Goal: Task Accomplishment & Management: Manage account settings

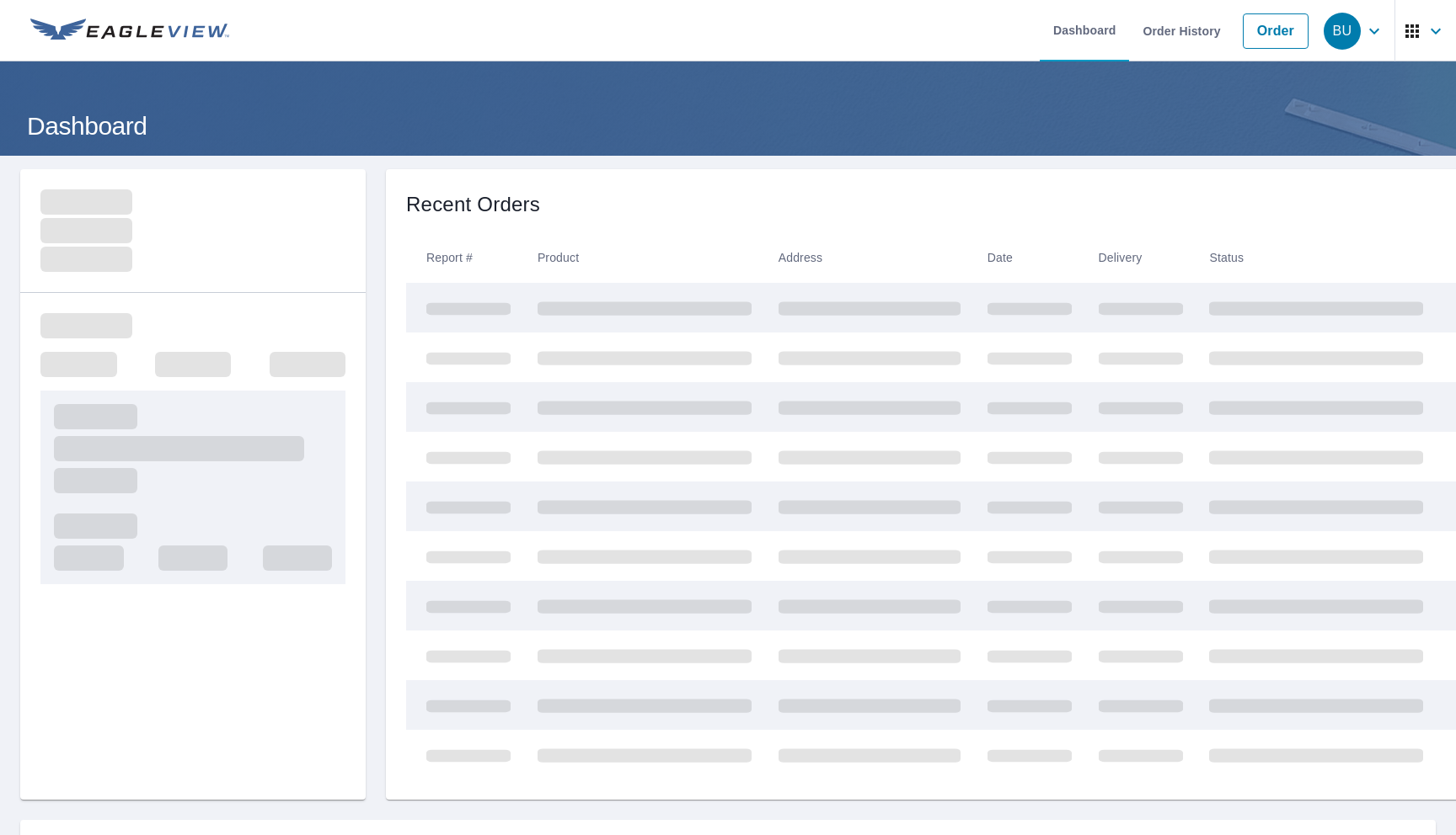
click at [1379, 26] on icon "button" at bounding box center [1373, 30] width 20 height 20
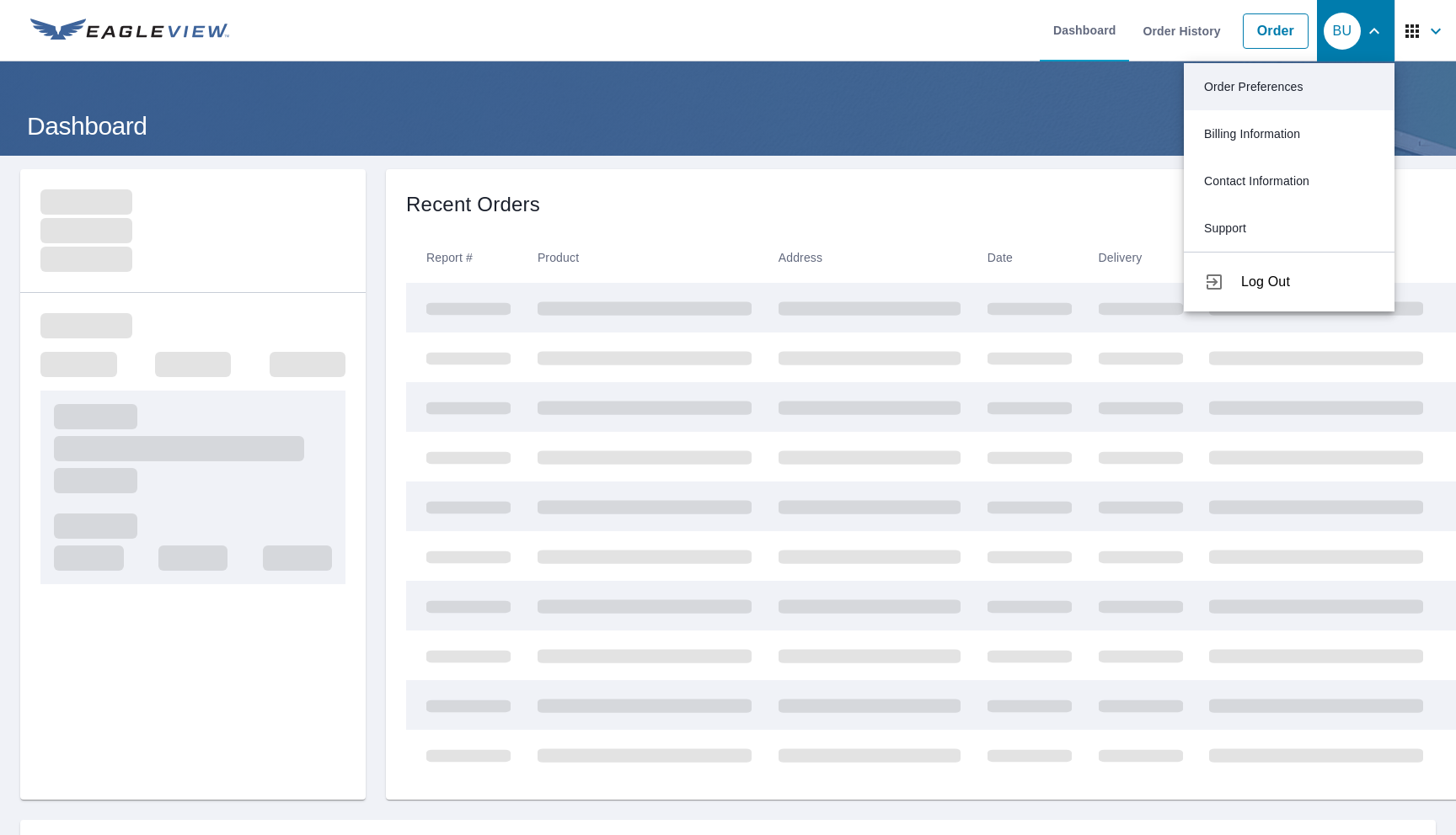
click at [1284, 83] on link "Order Preferences" at bounding box center [1289, 87] width 210 height 47
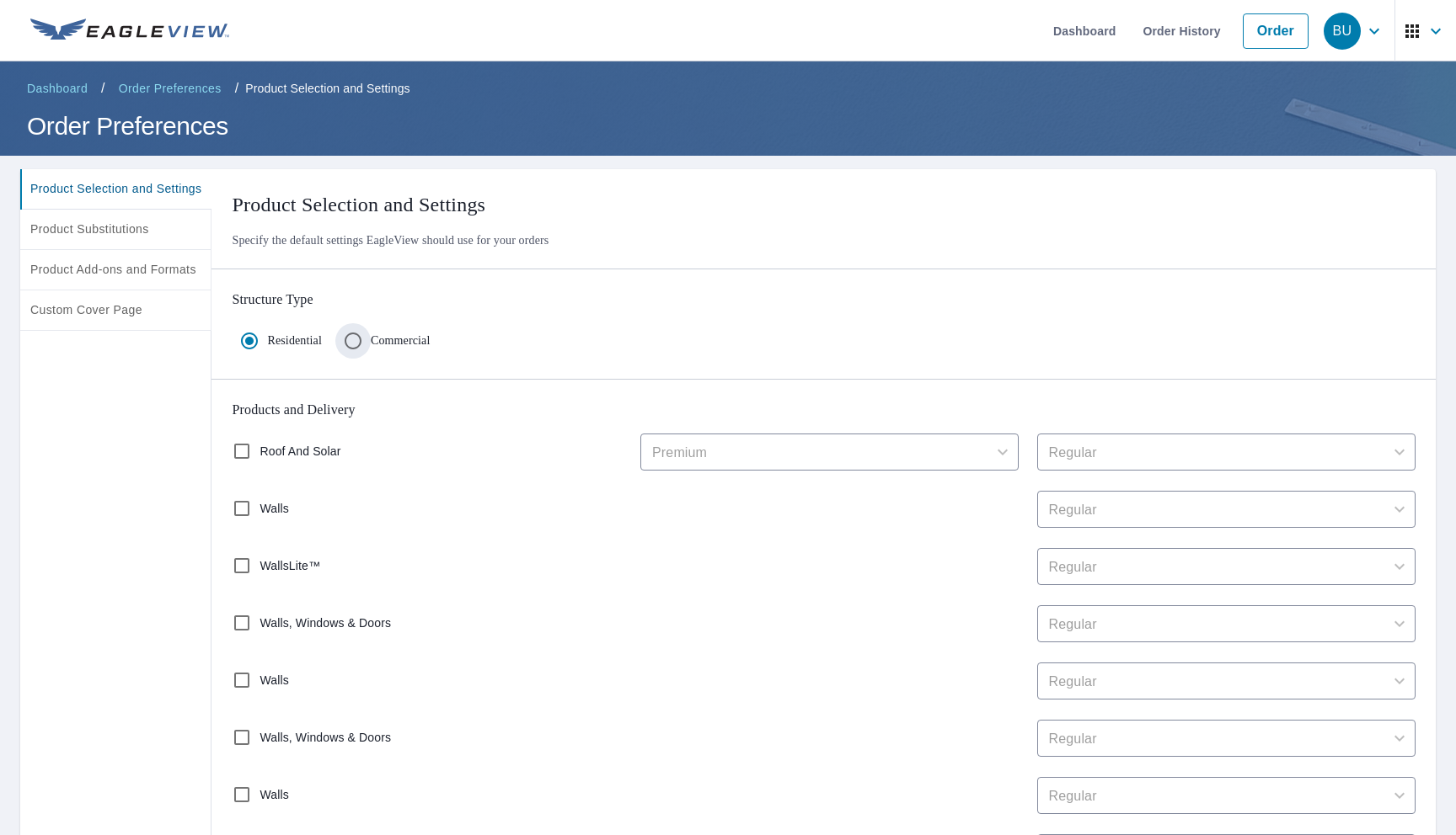
click at [370, 341] on input "Commercial" at bounding box center [353, 341] width 36 height 36
radio input "true"
radio input "false"
checkbox input "false"
type input "2"
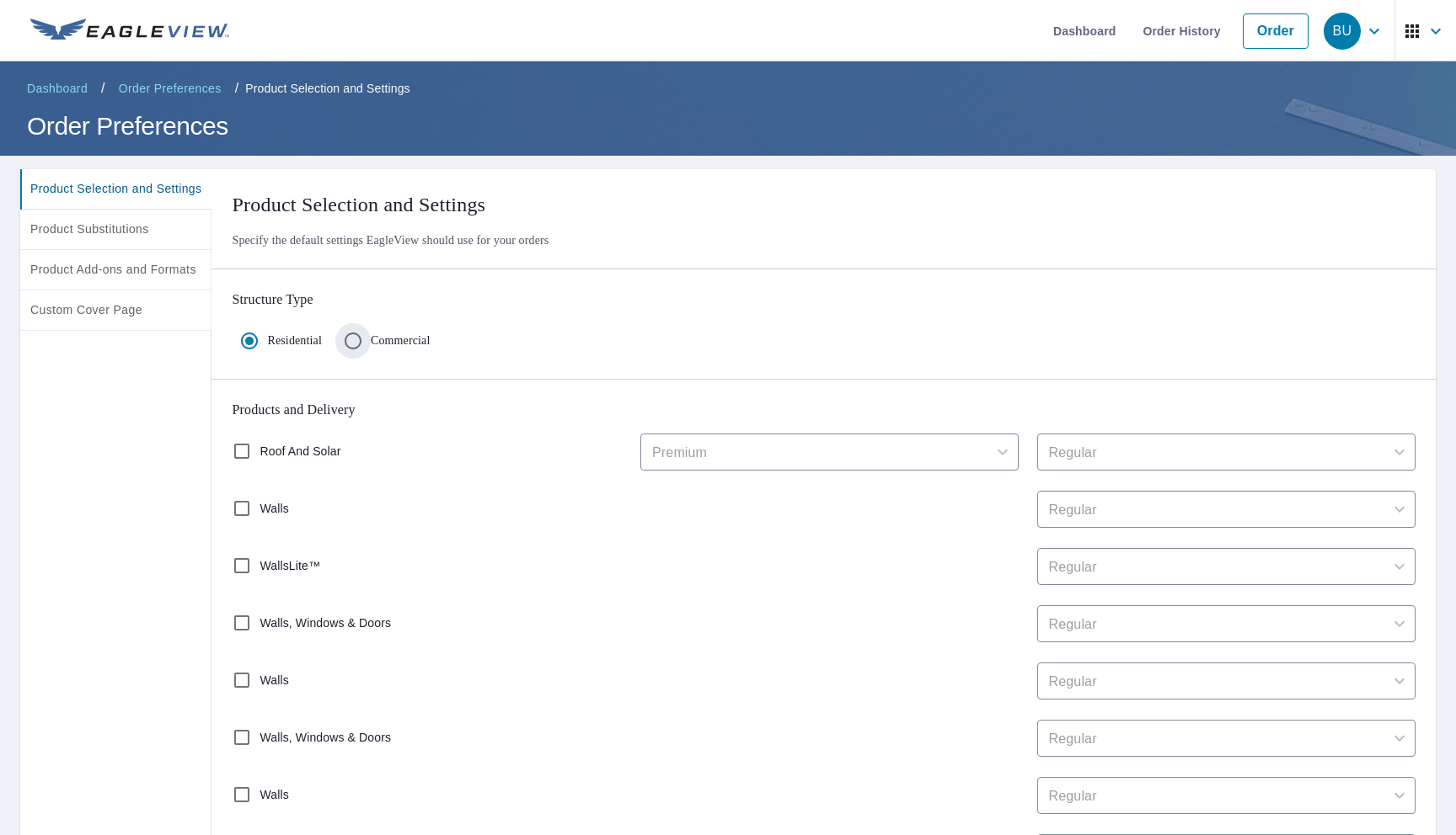
checkbox input "false"
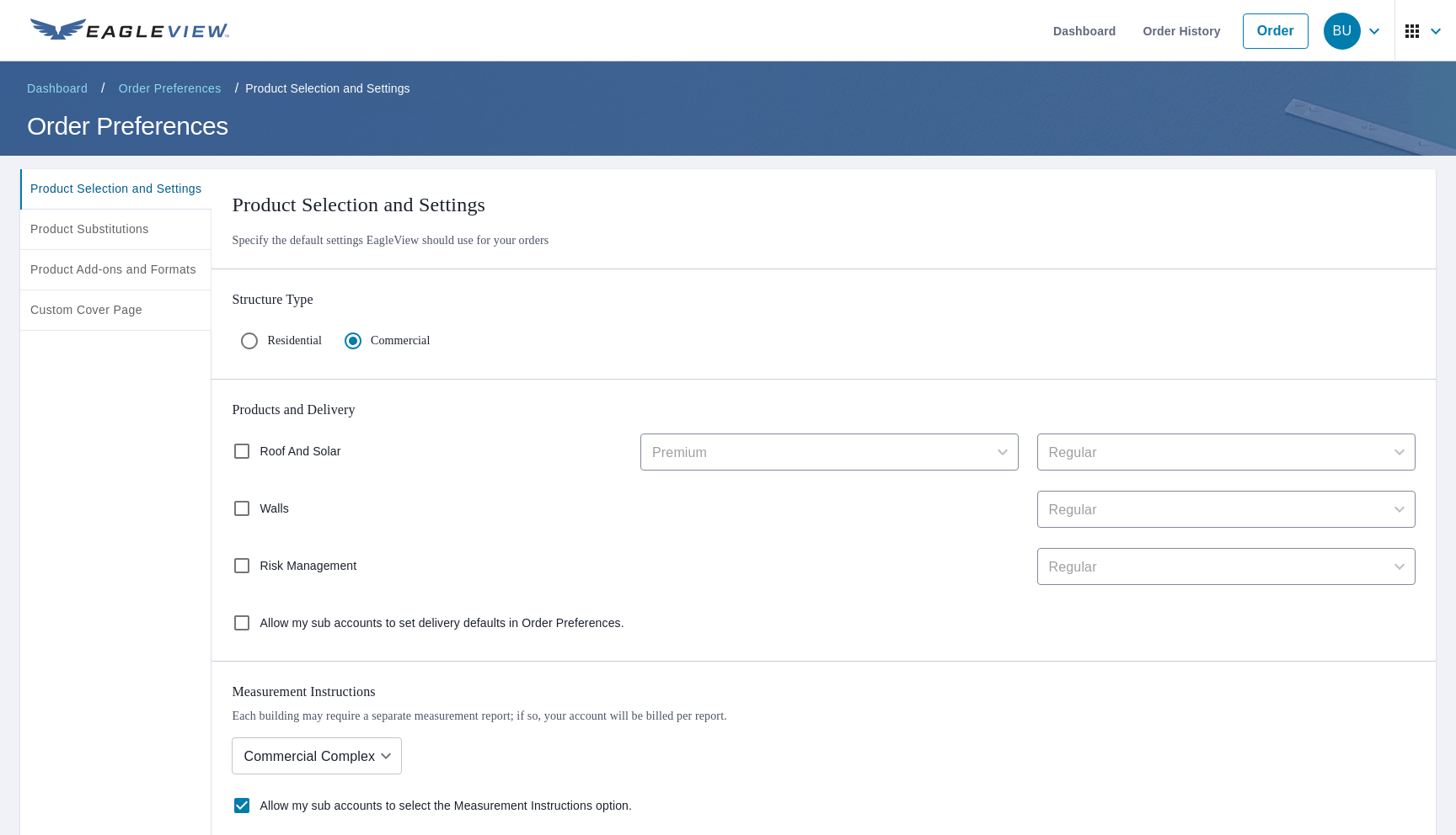
scroll to position [369, 0]
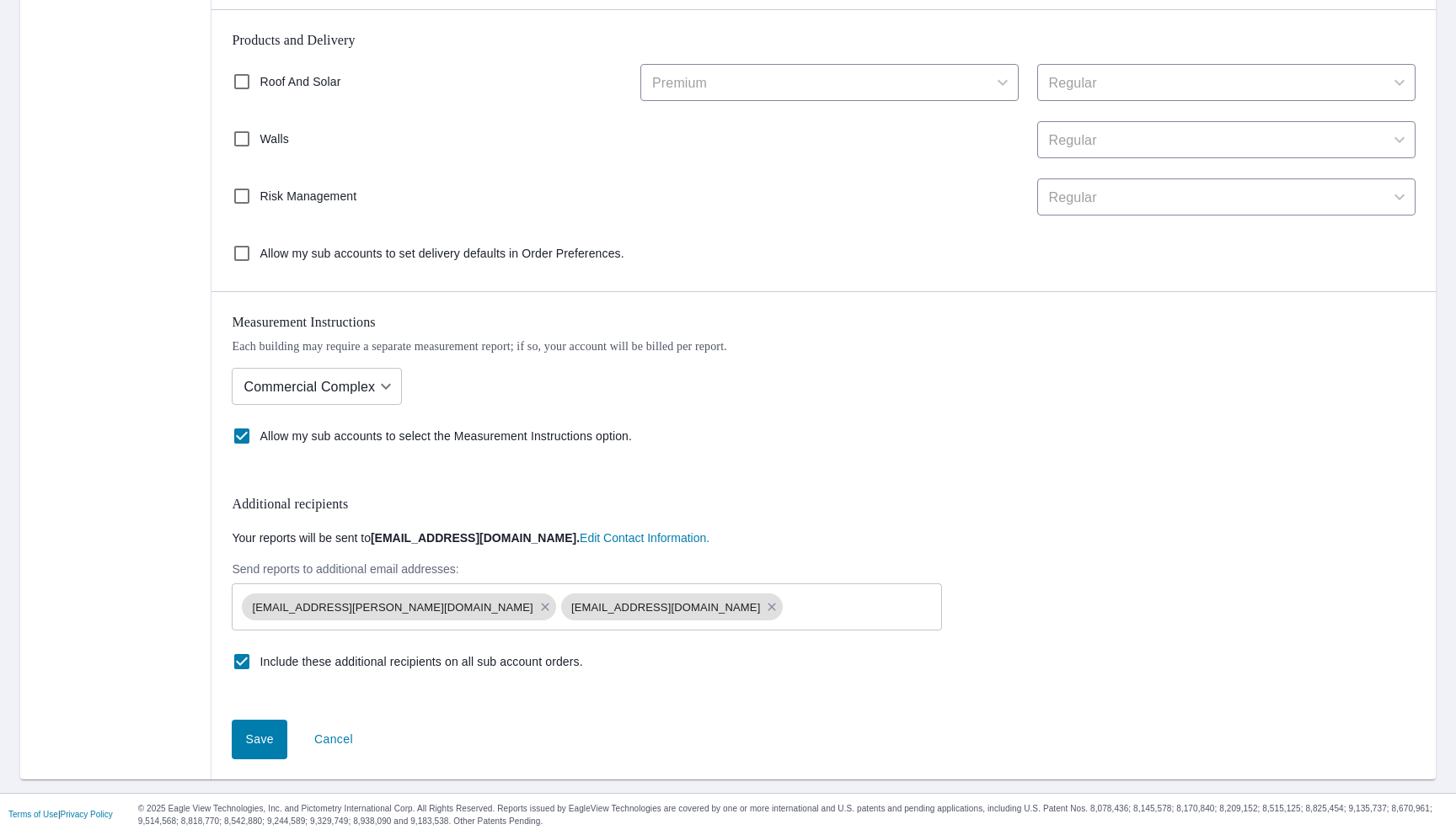
click at [274, 735] on span "Save" at bounding box center [259, 739] width 29 height 21
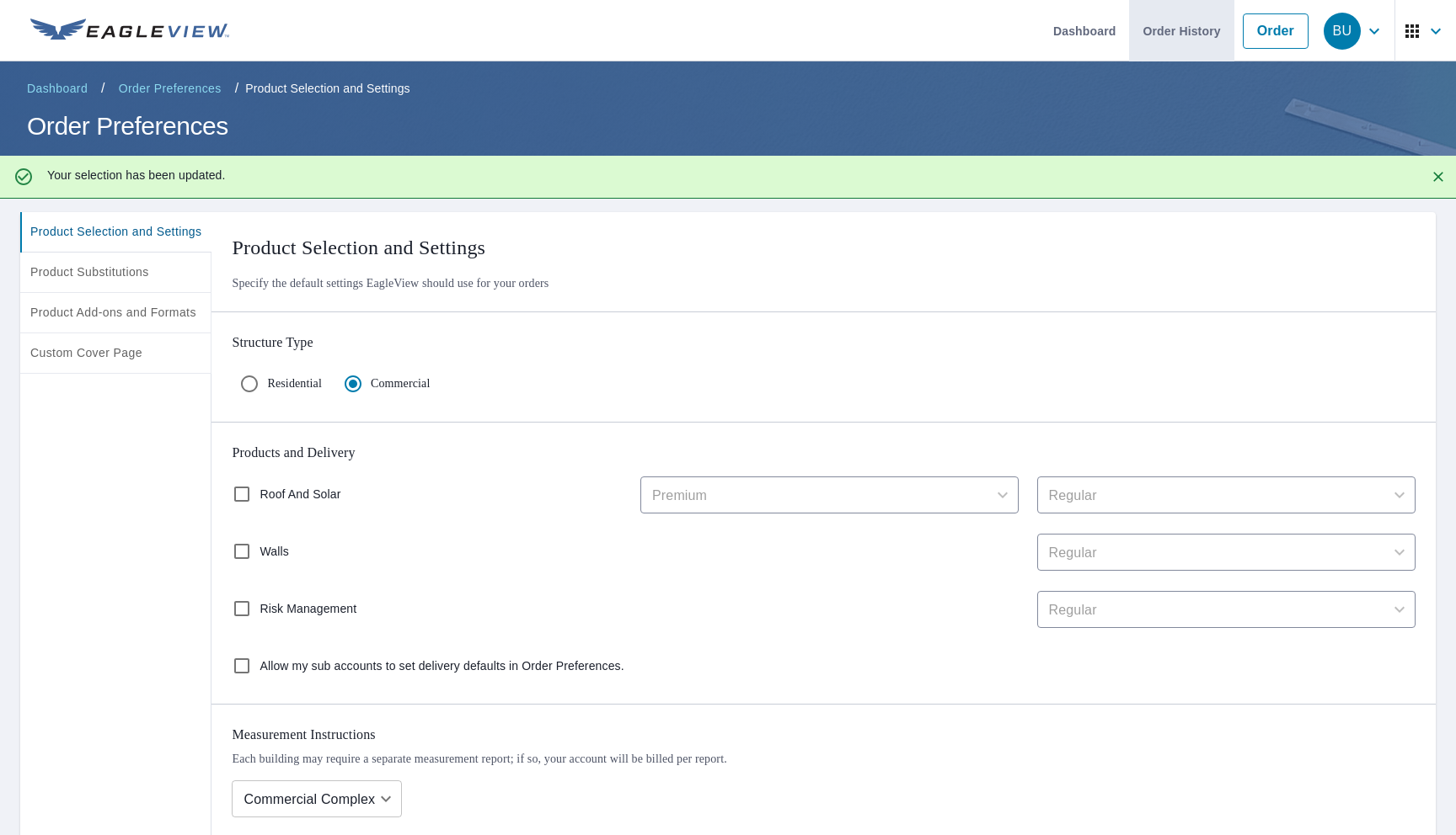
click at [1166, 37] on link "Order History" at bounding box center [1181, 30] width 104 height 62
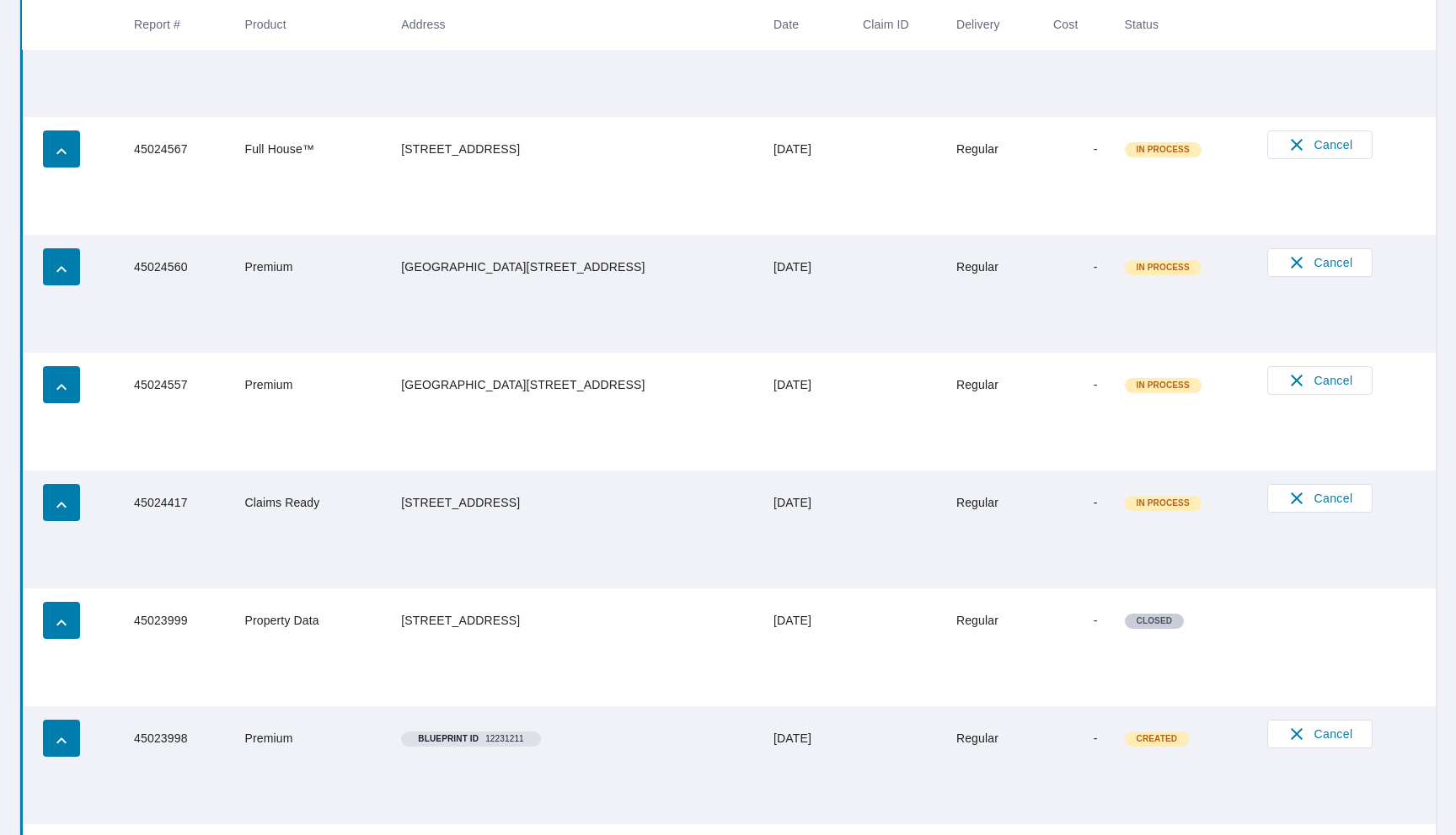
scroll to position [956, 0]
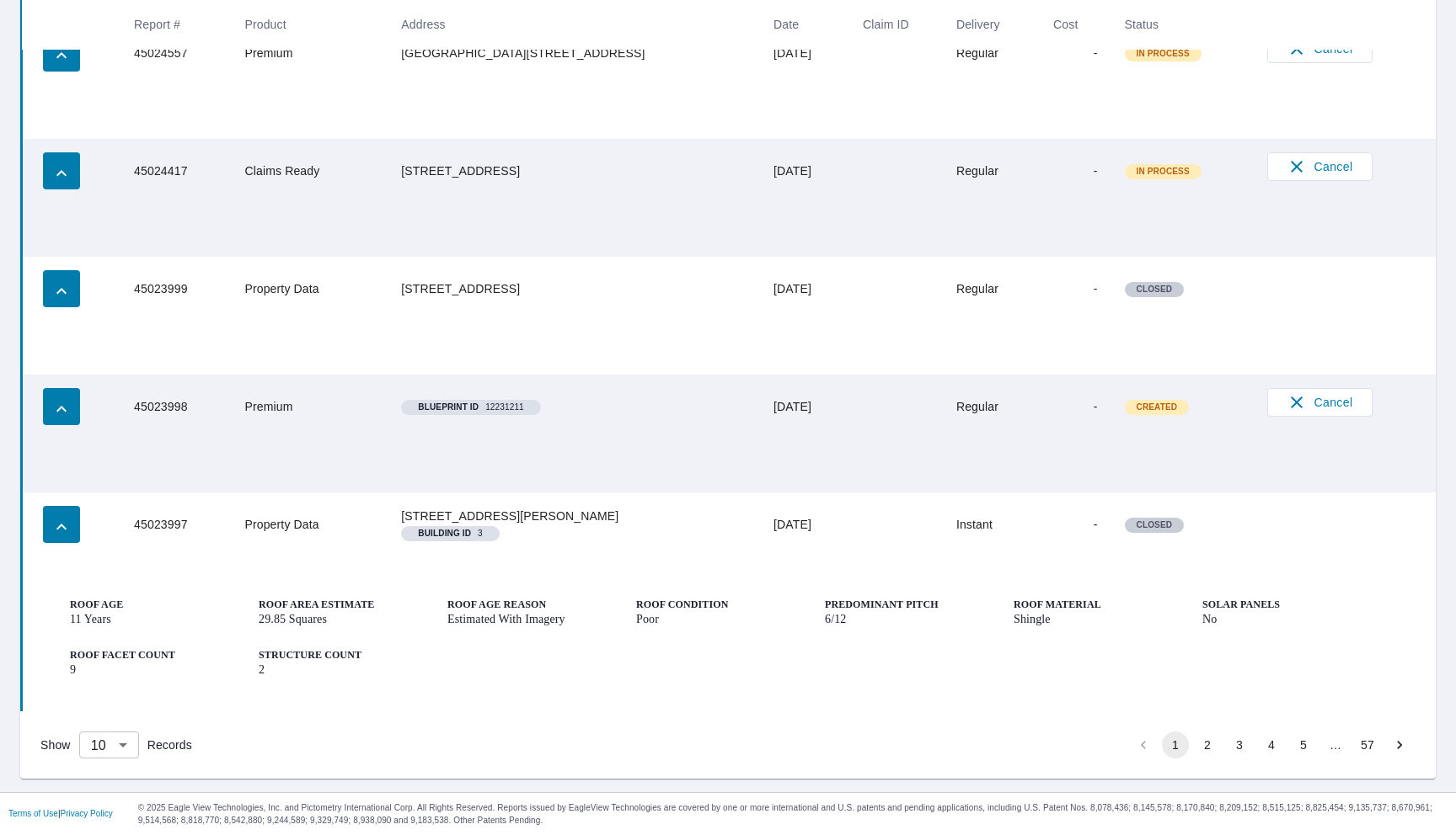
click at [110, 744] on body "BU BU Skip Nav Dashboard Order History Order BU Dashboard / Order History Order…" at bounding box center [728, 417] width 1456 height 835
click at [99, 806] on li "100" at bounding box center [110, 799] width 60 height 30
